Goal: Task Accomplishment & Management: Use online tool/utility

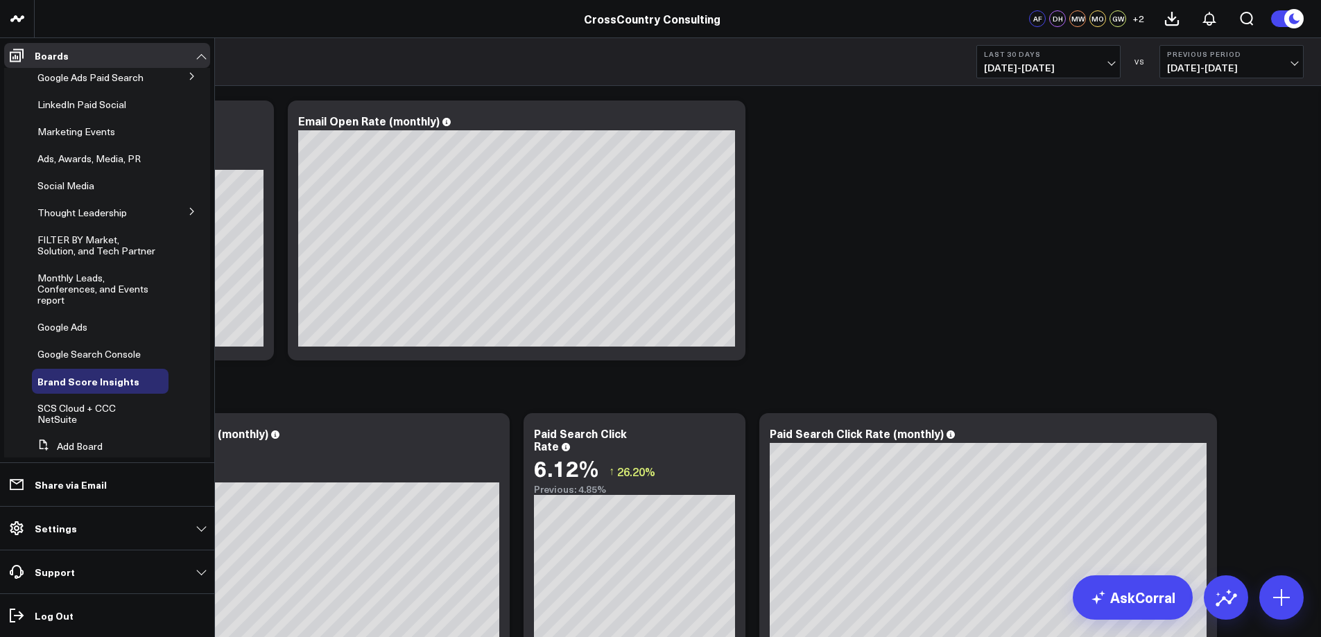
scroll to position [253, 0]
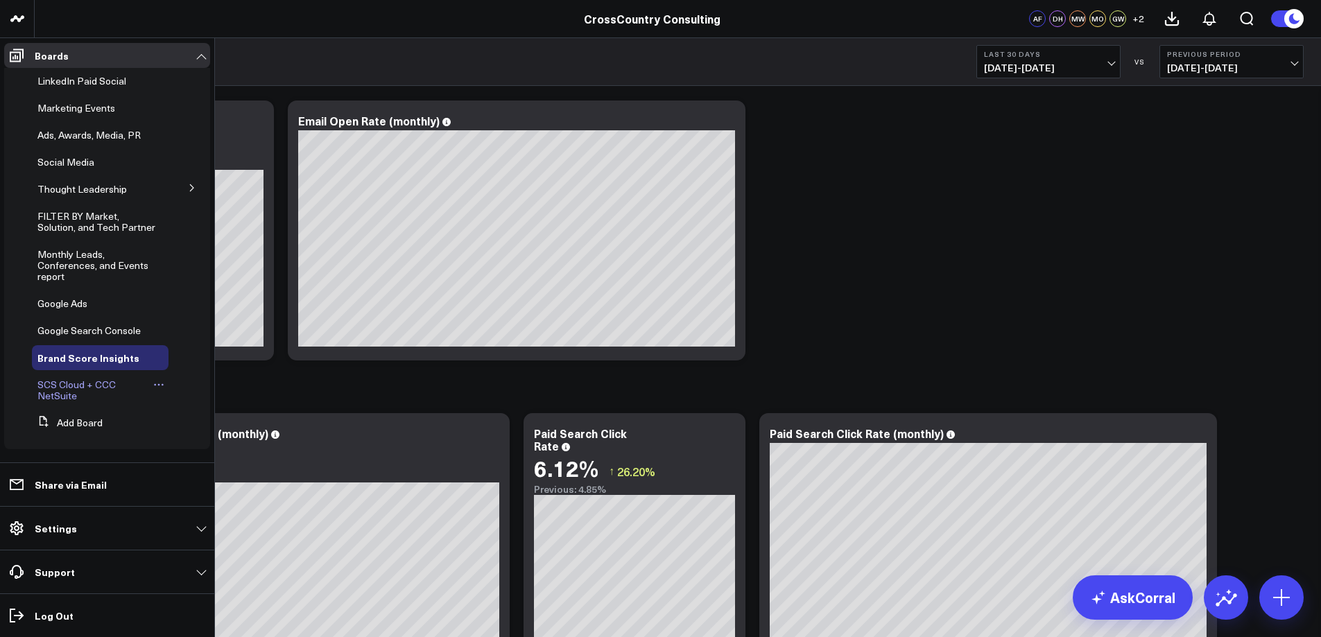
click at [63, 388] on span "SCS Cloud + CCC NetSuite" at bounding box center [76, 390] width 78 height 24
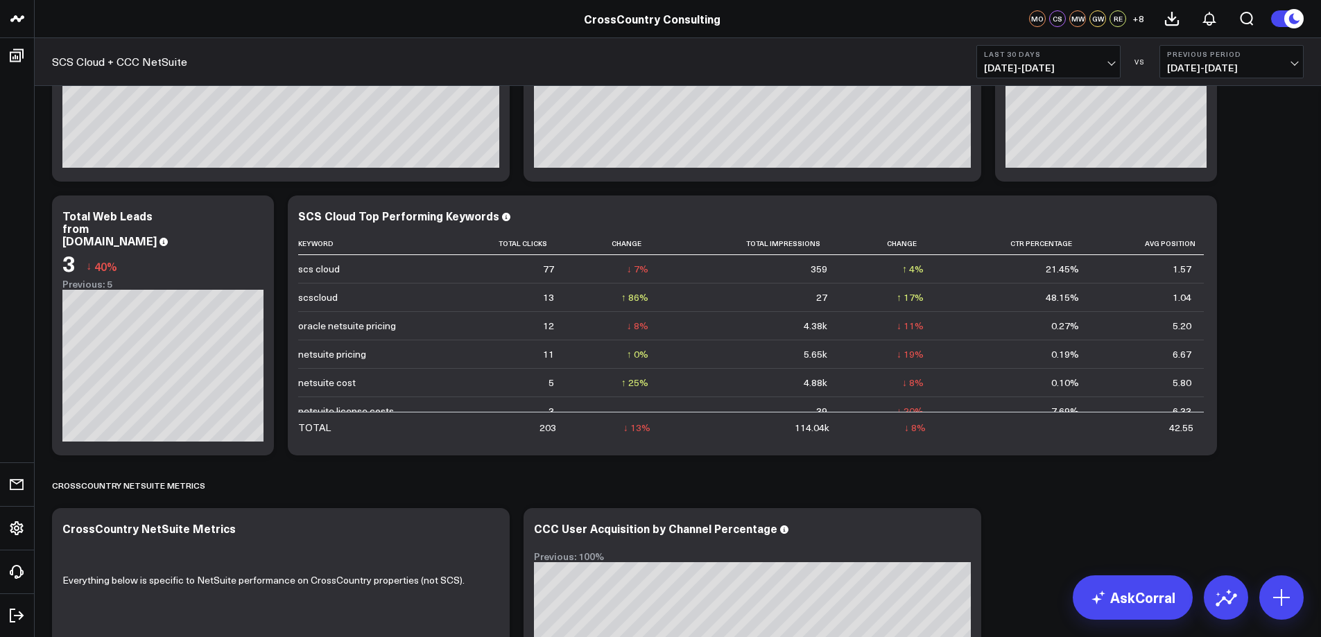
scroll to position [267, 0]
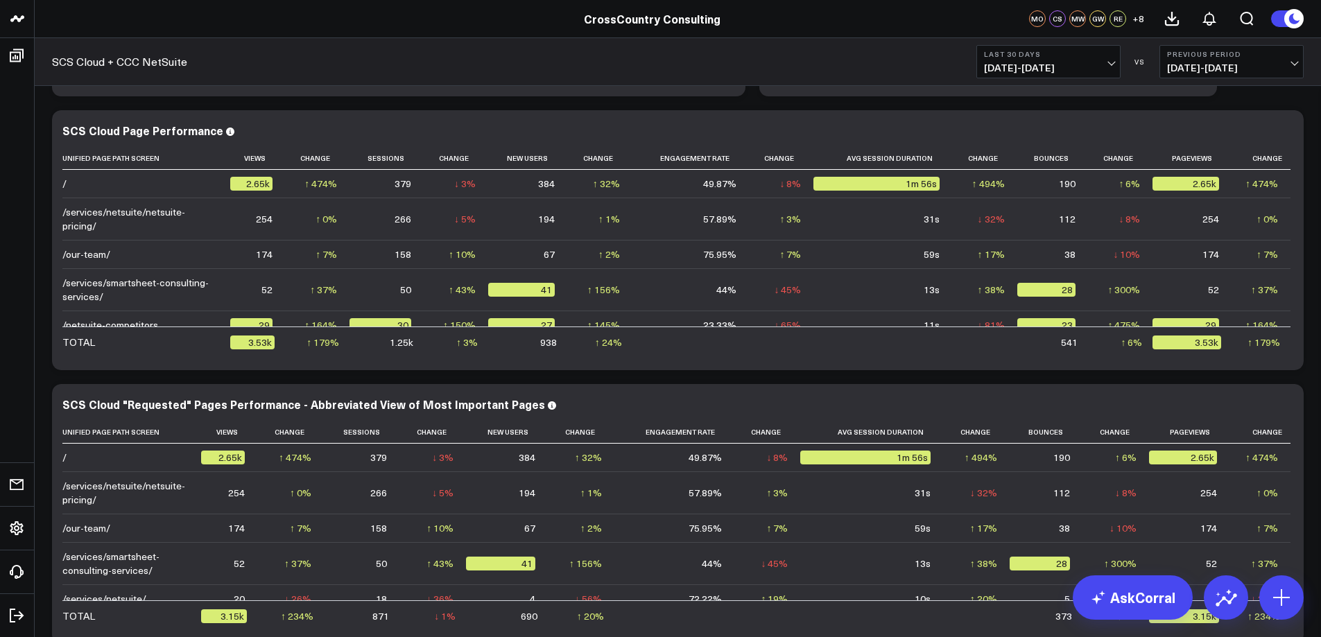
click at [1281, 61] on button "Previous Period 06/23/25 - 07/22/25" at bounding box center [1231, 61] width 144 height 33
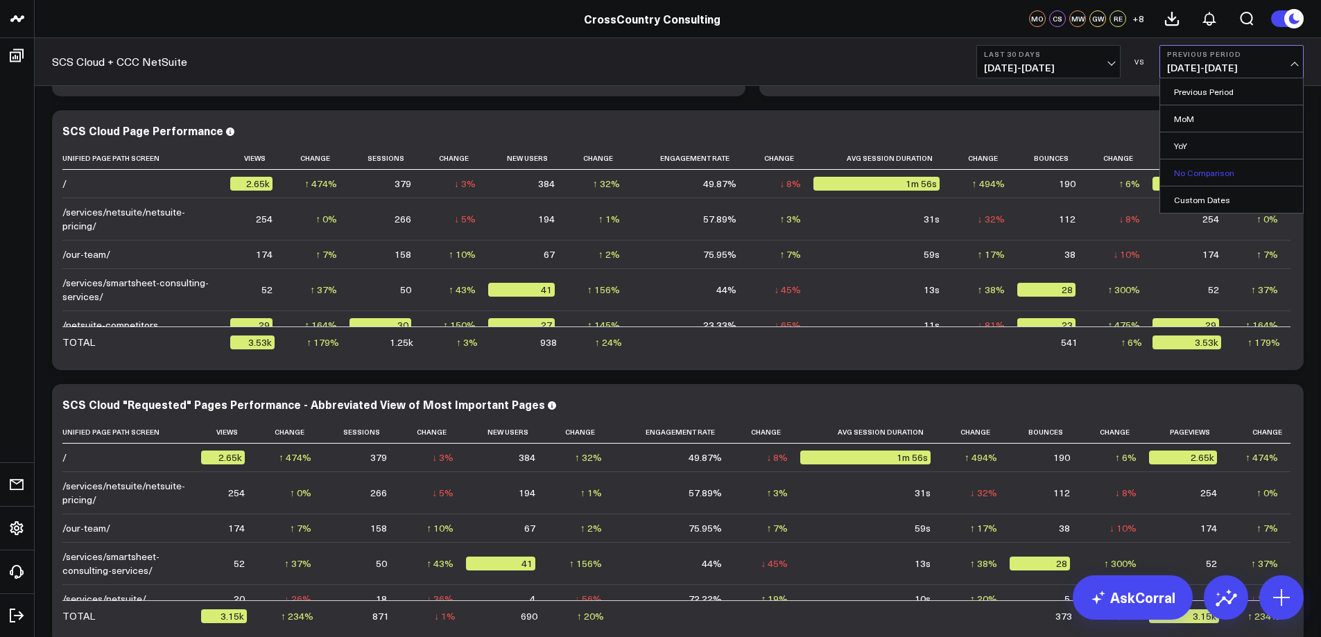
click at [1189, 177] on link "No Comparison" at bounding box center [1231, 172] width 143 height 26
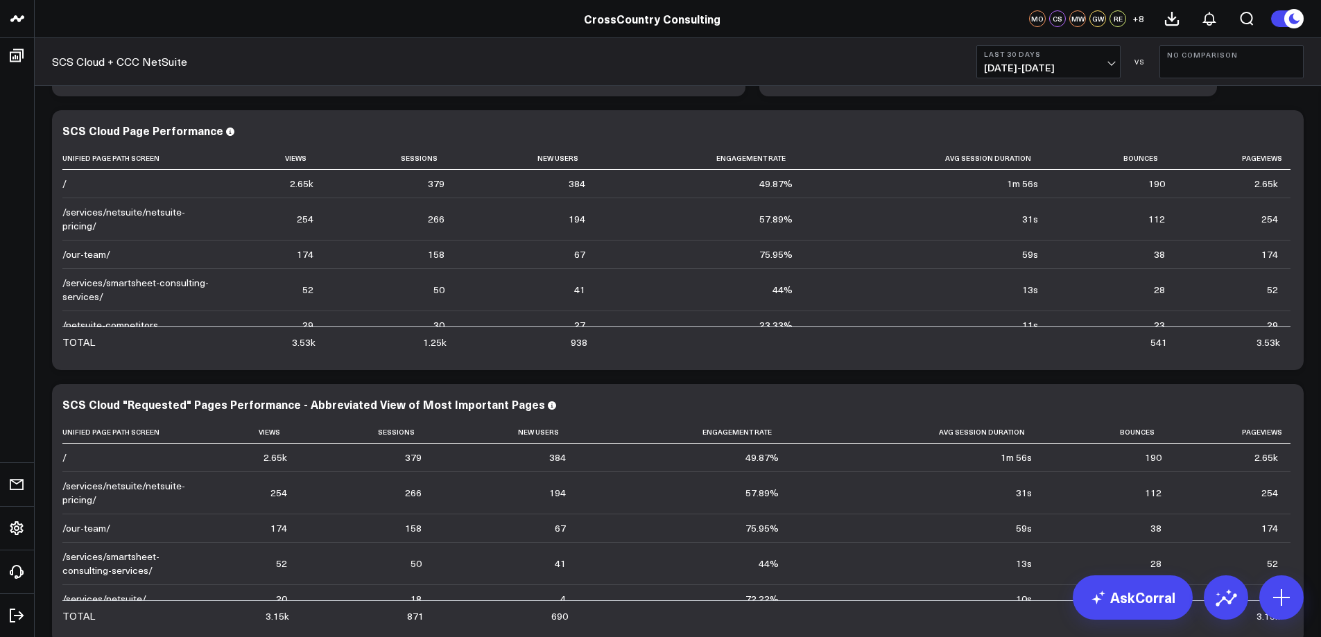
click at [1046, 69] on span "07/23/25 - 08/21/25" at bounding box center [1048, 67] width 129 height 11
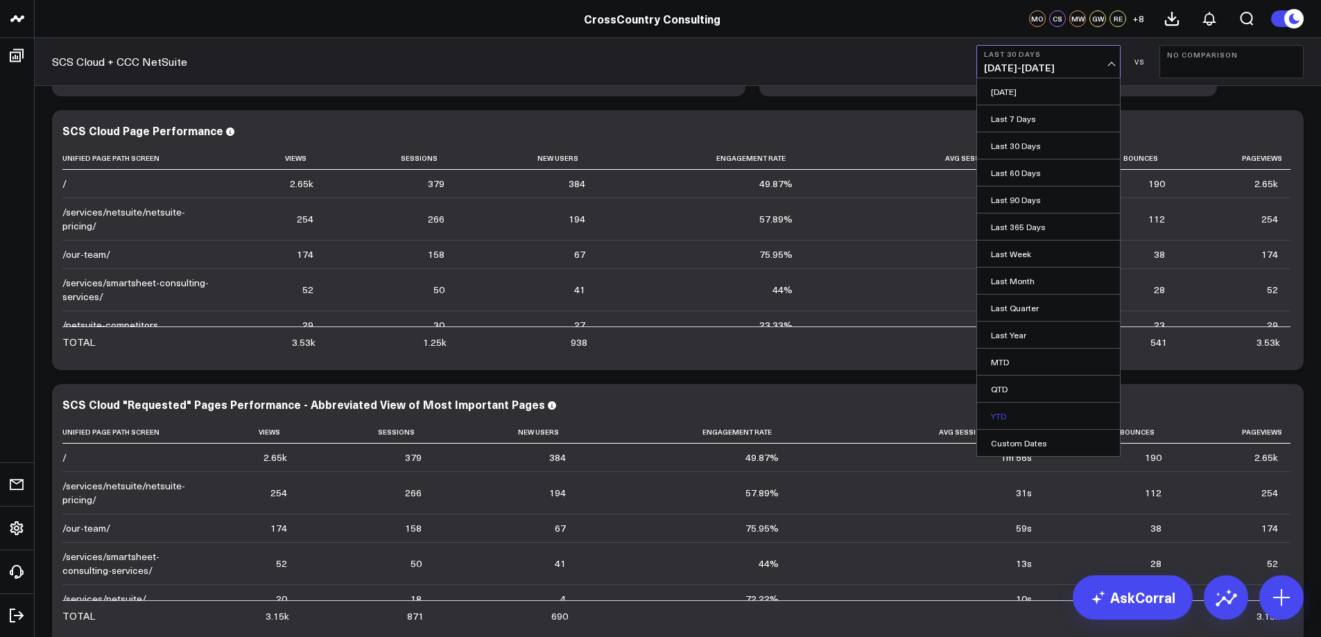
click at [1016, 409] on link "YTD" at bounding box center [1048, 416] width 143 height 26
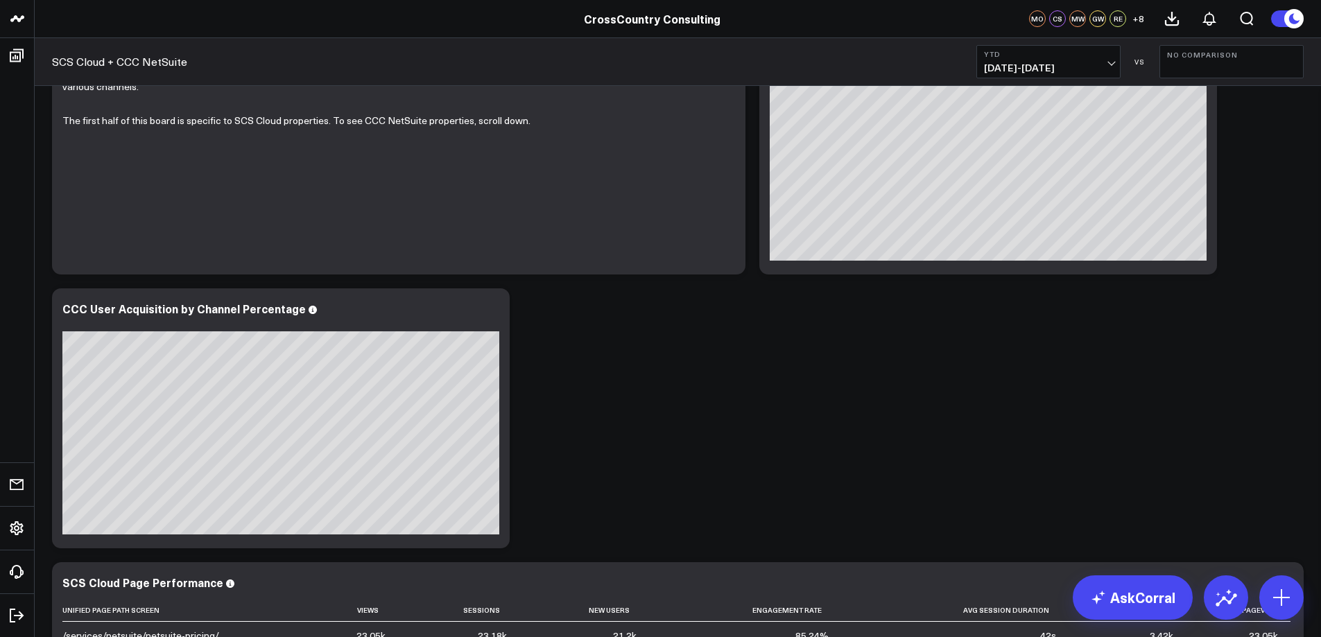
scroll to position [60, 0]
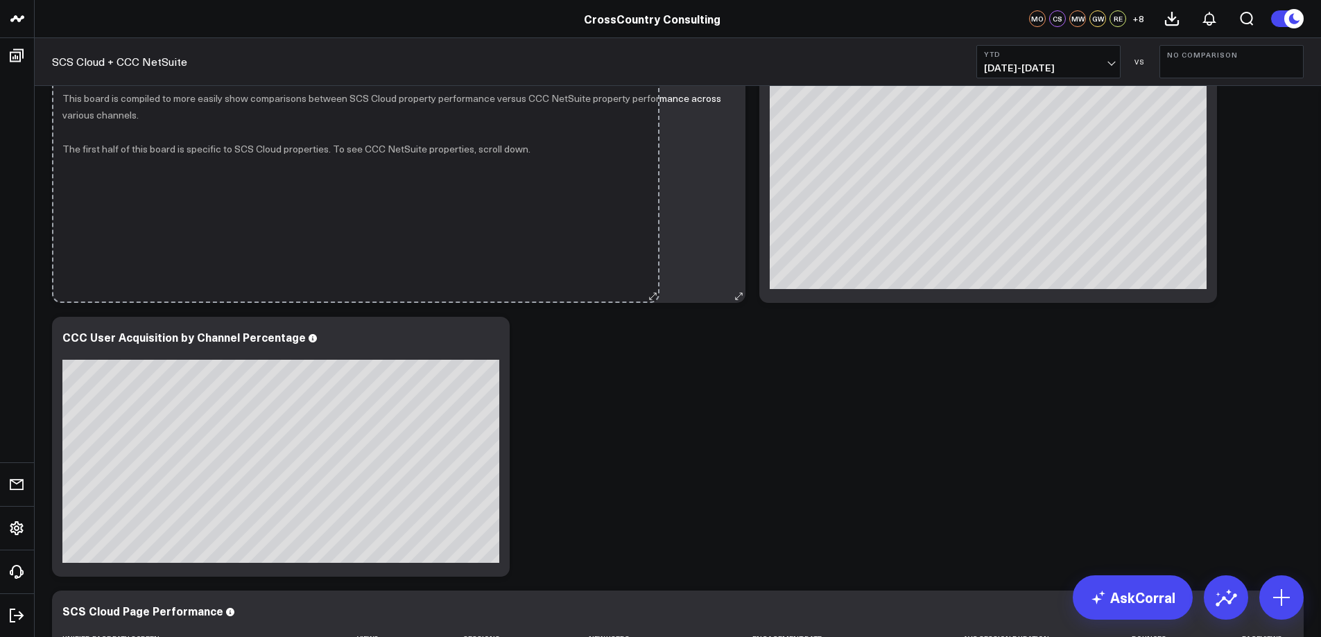
drag, startPoint x: 736, startPoint y: 299, endPoint x: 650, endPoint y: 264, distance: 92.7
click at [650, 264] on div "NOTE: This board jointly covers SCS Cloud metrics + CCC NetSuite metrics This b…" at bounding box center [398, 173] width 693 height 260
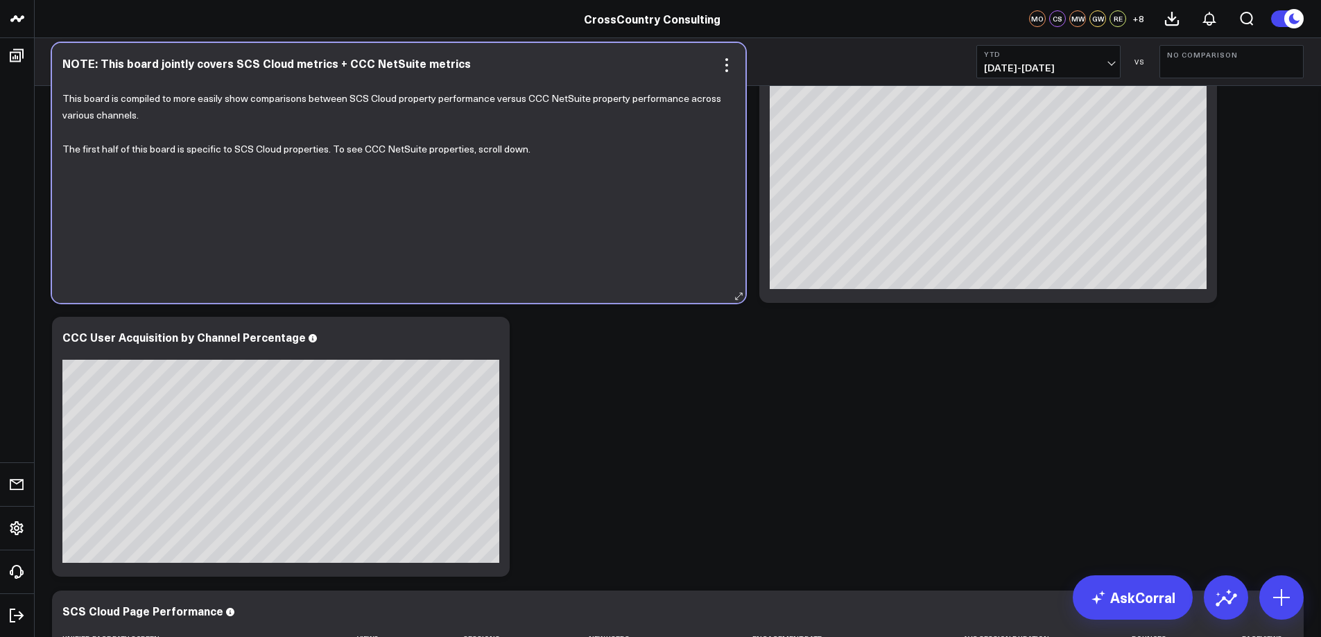
click at [650, 264] on div "This board is compiled to more easily show comparisons between SCS Cloud proper…" at bounding box center [398, 181] width 673 height 216
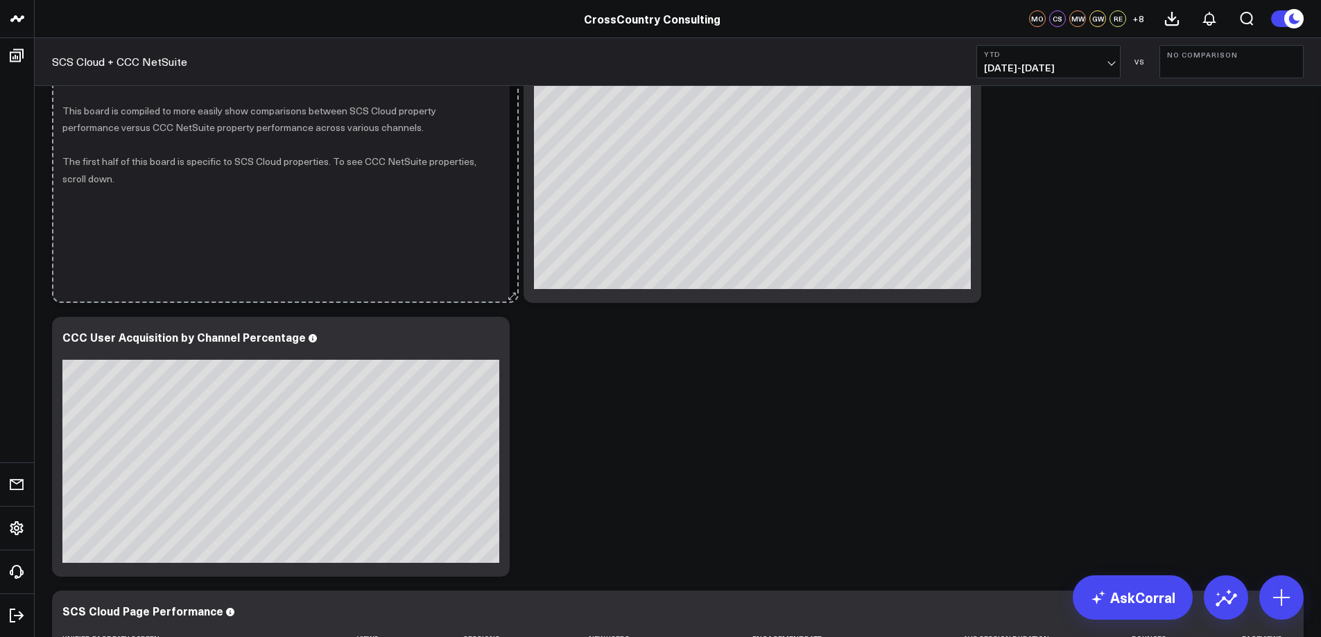
drag, startPoint x: 737, startPoint y: 296, endPoint x: 510, endPoint y: 209, distance: 242.7
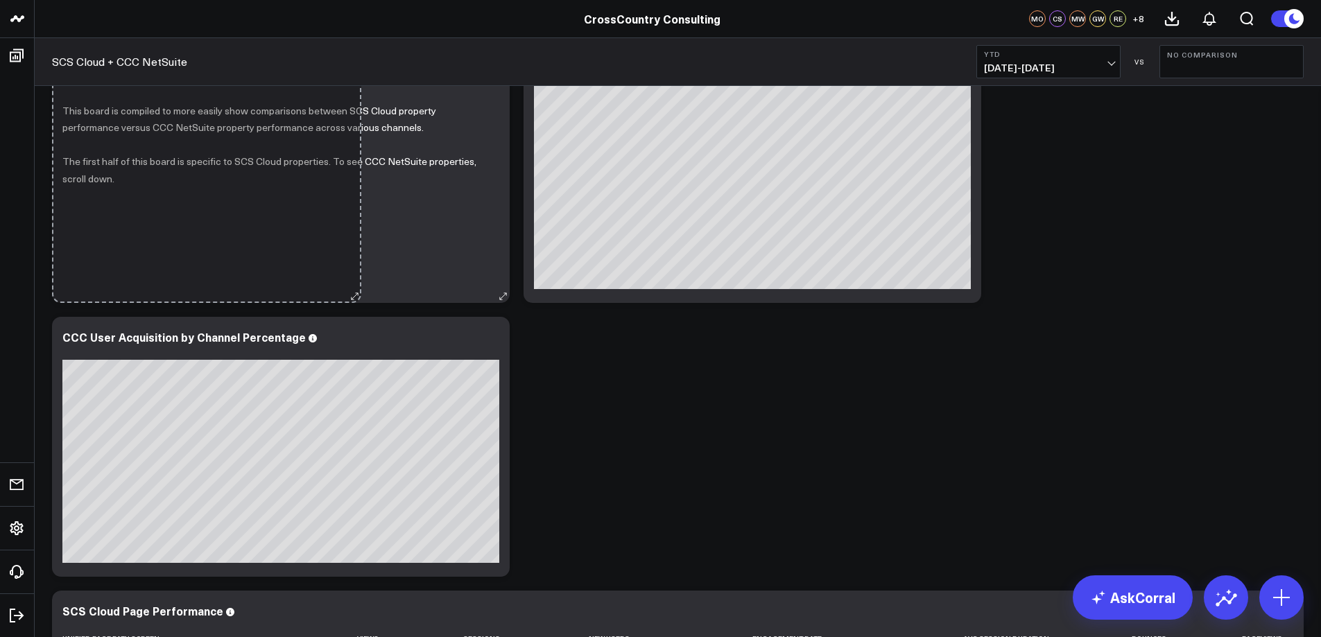
drag, startPoint x: 503, startPoint y: 296, endPoint x: 354, endPoint y: 200, distance: 176.9
click at [354, 200] on div "NOTE: This board jointly covers SCS Cloud metrics + CCC NetSuite metrics This b…" at bounding box center [281, 173] width 458 height 260
drag, startPoint x: 502, startPoint y: 296, endPoint x: 319, endPoint y: 202, distance: 205.6
click at [319, 202] on div "NOTE: This board jointly covers SCS Cloud metrics + CCC NetSuite metrics This b…" at bounding box center [281, 173] width 458 height 260
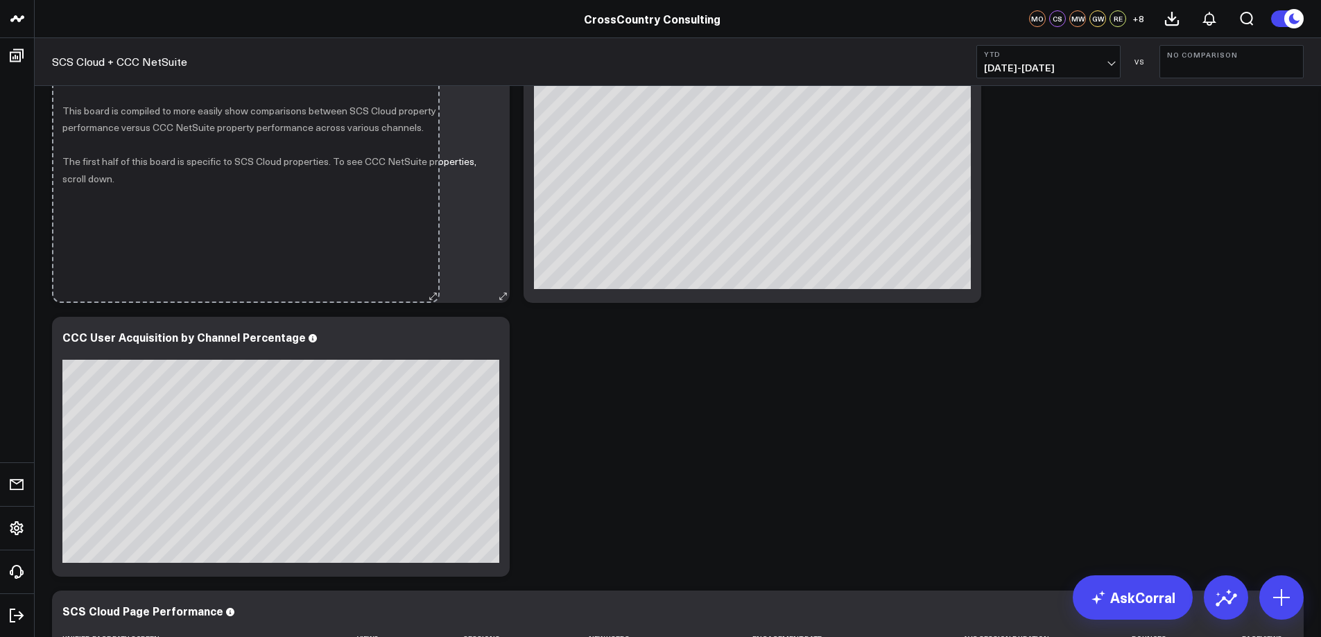
drag, startPoint x: 503, startPoint y: 296, endPoint x: 401, endPoint y: 253, distance: 110.6
click at [409, 255] on div "NOTE: This board jointly covers SCS Cloud metrics + CCC NetSuite metrics This b…" at bounding box center [281, 173] width 458 height 260
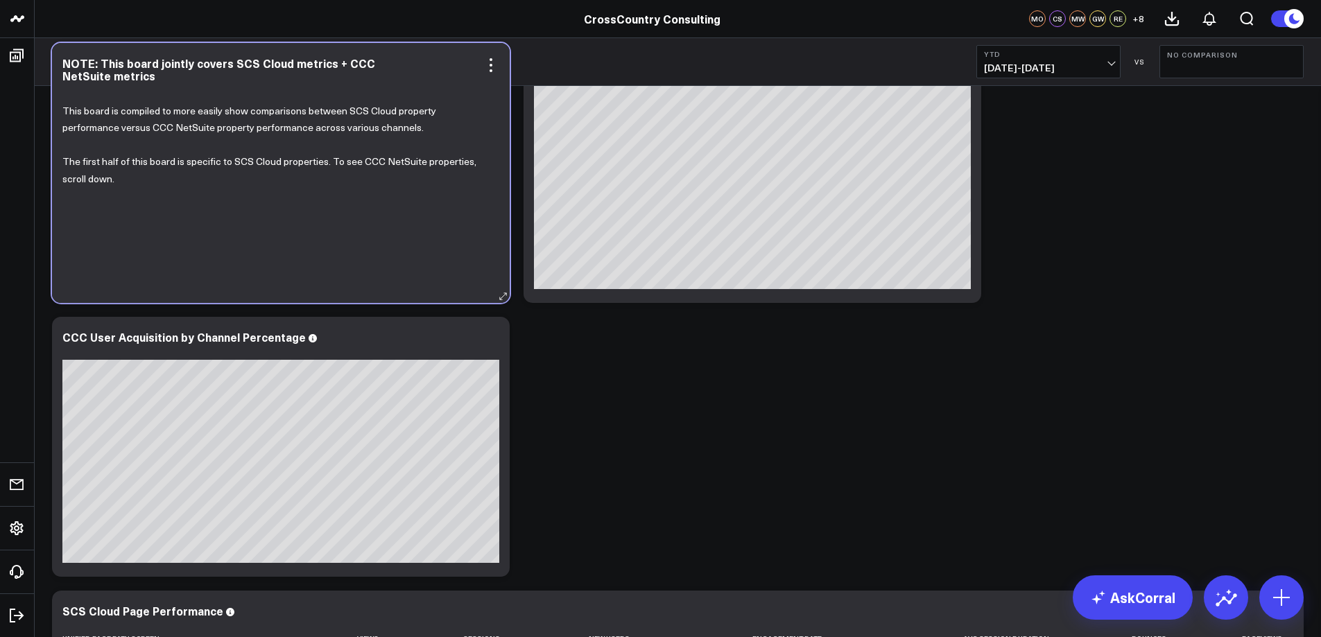
click at [483, 268] on div "This board is compiled to more easily show comparisons between SCS Cloud proper…" at bounding box center [280, 187] width 437 height 204
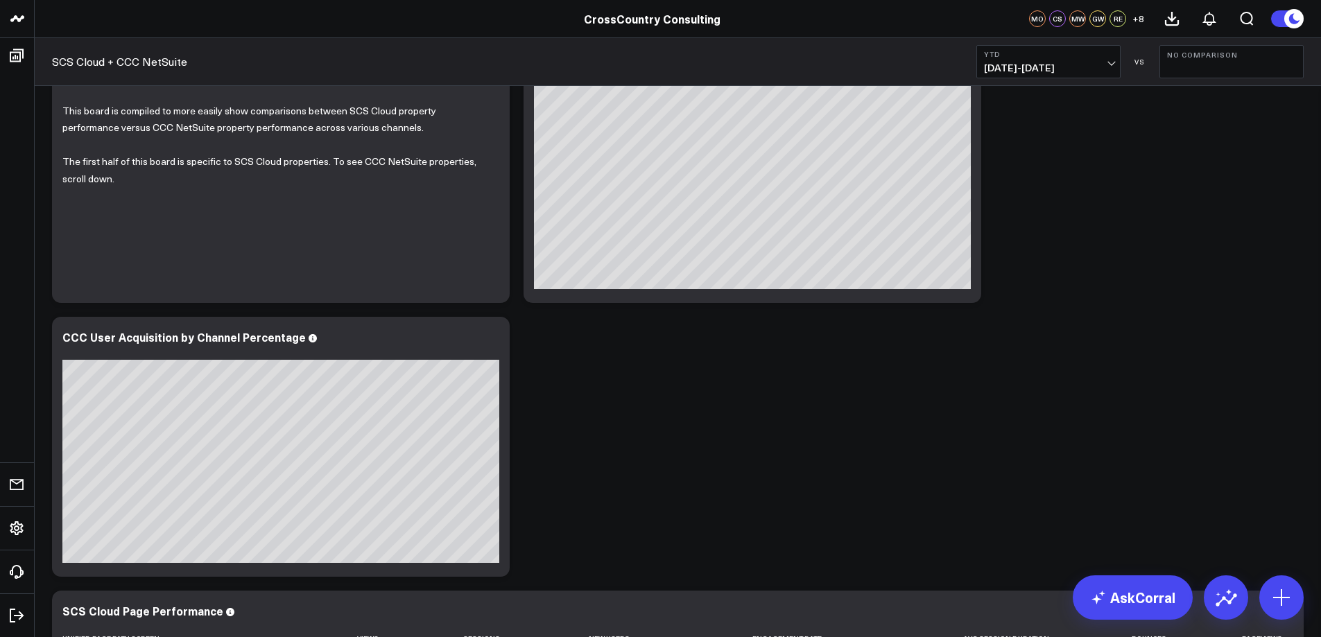
scroll to position [0, 0]
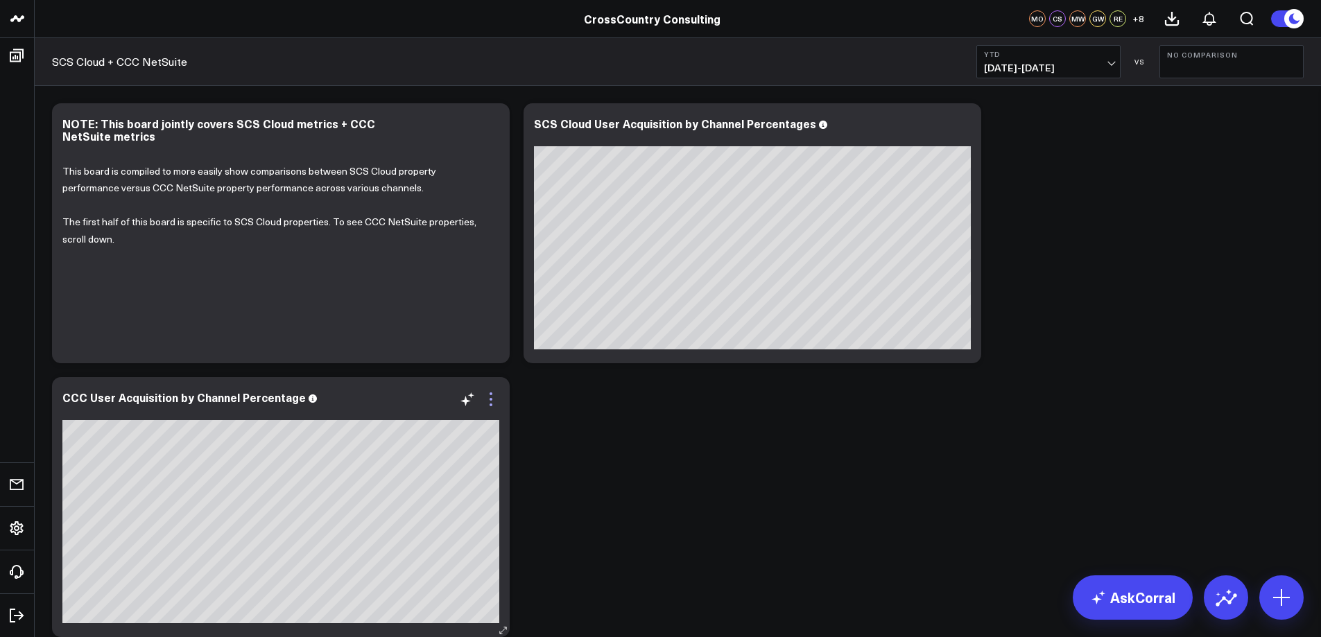
click at [492, 402] on icon at bounding box center [491, 399] width 17 height 17
click at [490, 401] on icon at bounding box center [491, 399] width 17 height 17
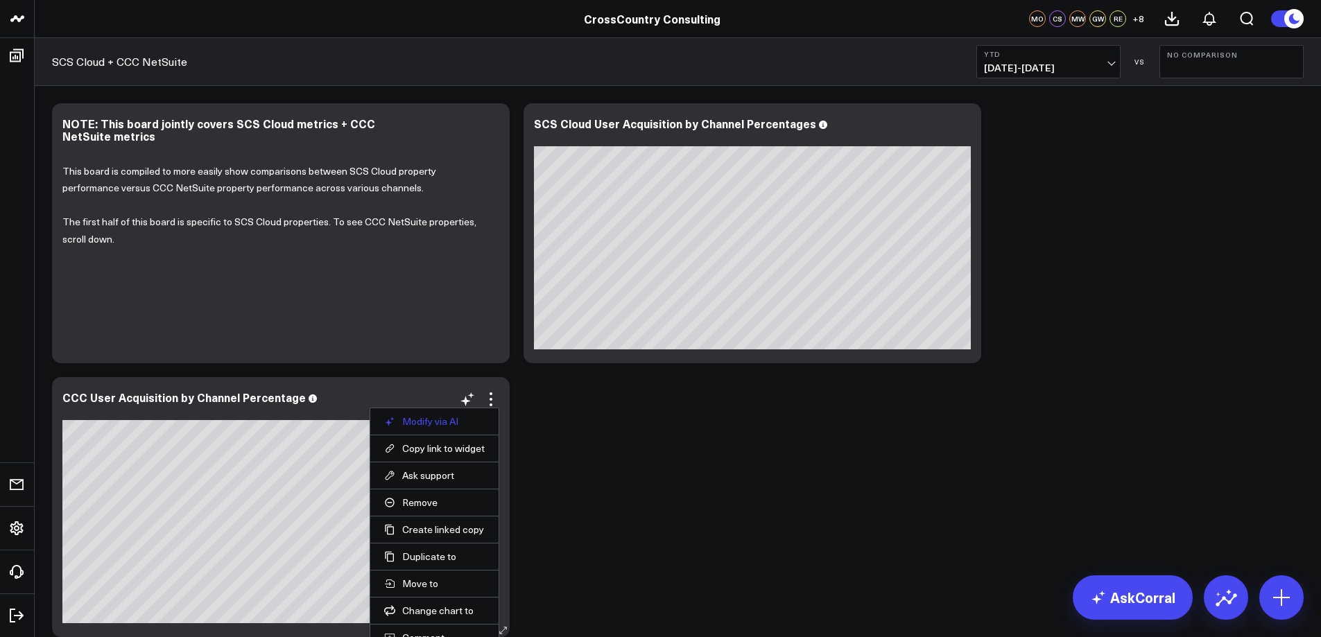
click at [422, 422] on button "Modify via AI" at bounding box center [434, 421] width 101 height 12
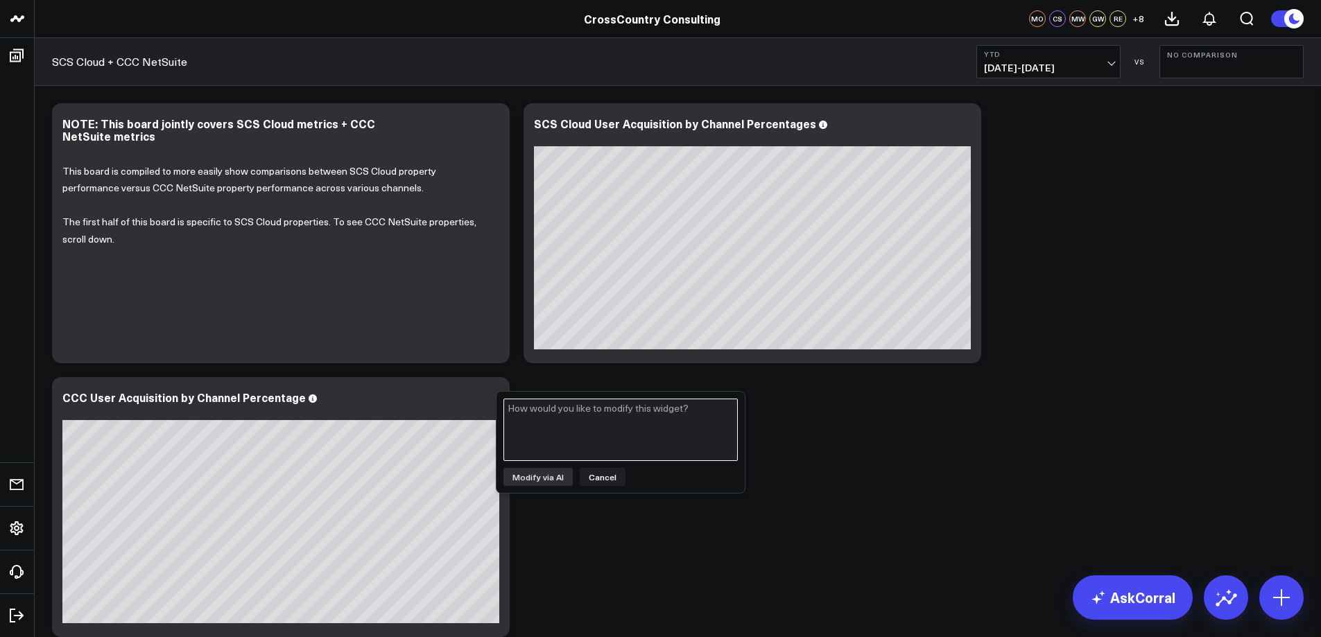
click at [573, 431] on textarea at bounding box center [620, 430] width 234 height 62
click at [619, 478] on button "Cancel" at bounding box center [603, 477] width 46 height 18
